Goal: Transaction & Acquisition: Purchase product/service

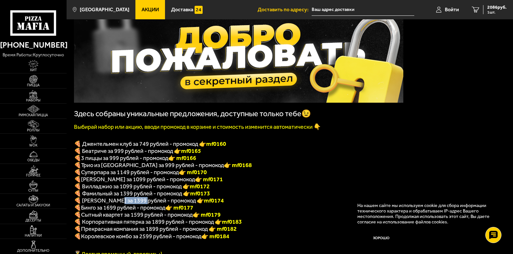
scroll to position [77, 0]
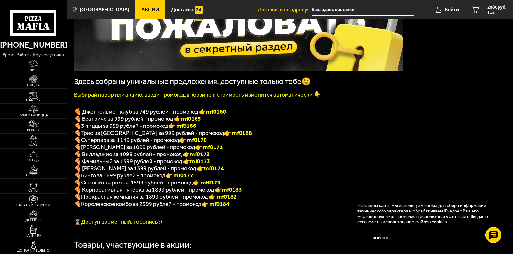
click at [291, 157] on p "🍕 Вилладжио за 1099 рублей - промокод 👉 mf0172" at bounding box center [238, 153] width 329 height 7
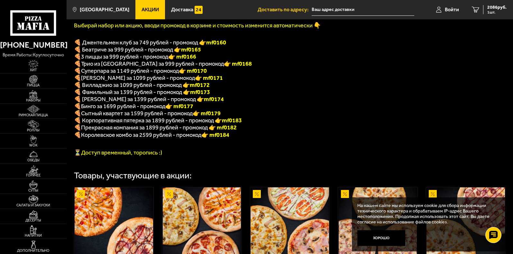
scroll to position [302, 0]
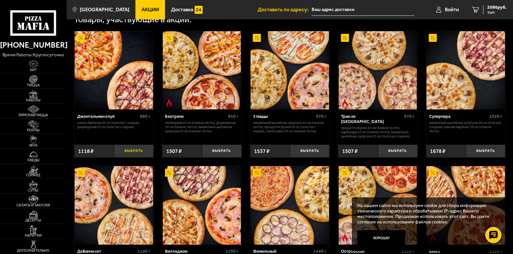
click at [130, 157] on button "Выбрать" at bounding box center [134, 150] width 40 height 13
click at [491, 8] on span "3204 руб." at bounding box center [496, 7] width 19 height 4
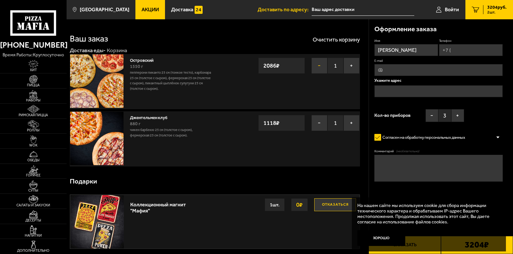
click at [317, 68] on button "−" at bounding box center [319, 66] width 16 height 16
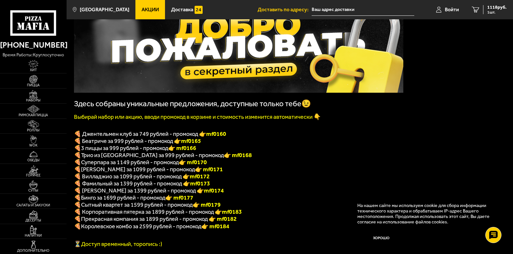
scroll to position [65, 0]
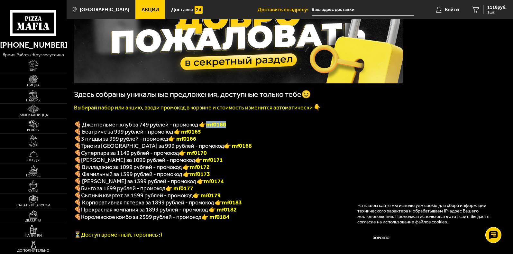
drag, startPoint x: 225, startPoint y: 127, endPoint x: 207, endPoint y: 127, distance: 18.0
click at [207, 127] on b "mf0160" at bounding box center [216, 124] width 20 height 7
copy b "mf0160"
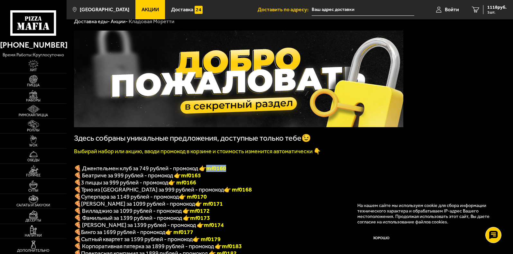
scroll to position [32, 0]
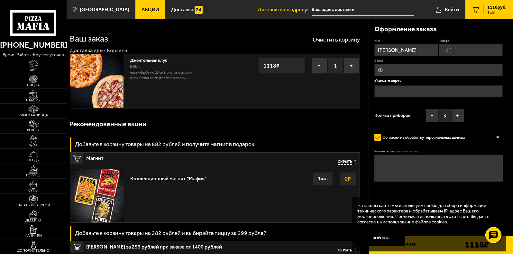
scroll to position [222, 0]
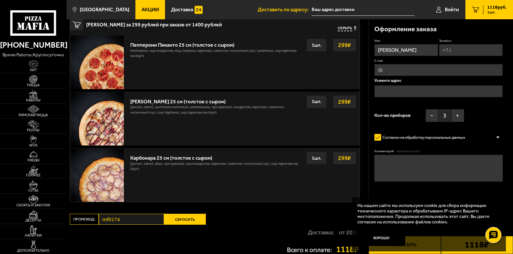
drag, startPoint x: 129, startPoint y: 220, endPoint x: 80, endPoint y: 220, distance: 48.9
click at [79, 220] on div "Промокод: mf0174 Сбросить" at bounding box center [142, 218] width 145 height 11
drag, startPoint x: 113, startPoint y: 218, endPoint x: 161, endPoint y: 222, distance: 48.4
click at [176, 223] on button "Сбросить" at bounding box center [185, 218] width 42 height 11
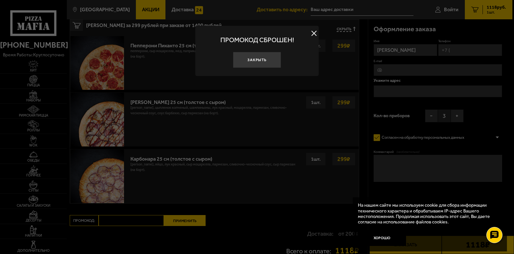
drag, startPoint x: 112, startPoint y: 220, endPoint x: 106, endPoint y: 222, distance: 5.9
click at [106, 222] on div at bounding box center [257, 127] width 514 height 254
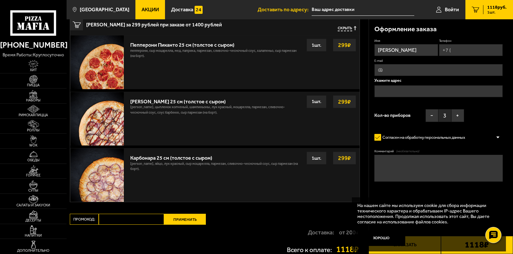
paste input "mf0160"
type input "mf0160"
click at [195, 224] on button "Применить" at bounding box center [185, 218] width 42 height 11
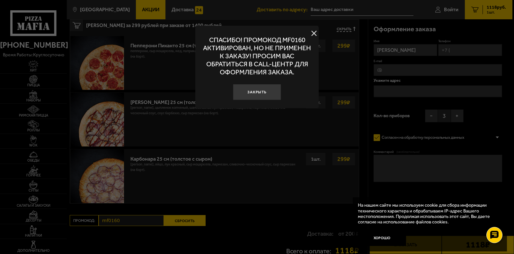
click at [310, 33] on button at bounding box center [314, 33] width 10 height 10
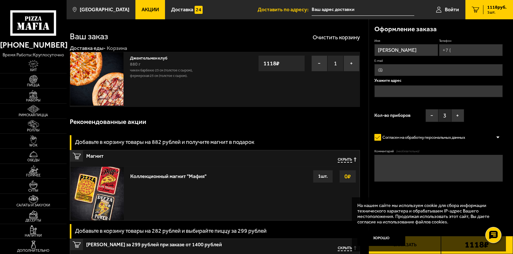
scroll to position [0, 0]
